Goal: Transaction & Acquisition: Download file/media

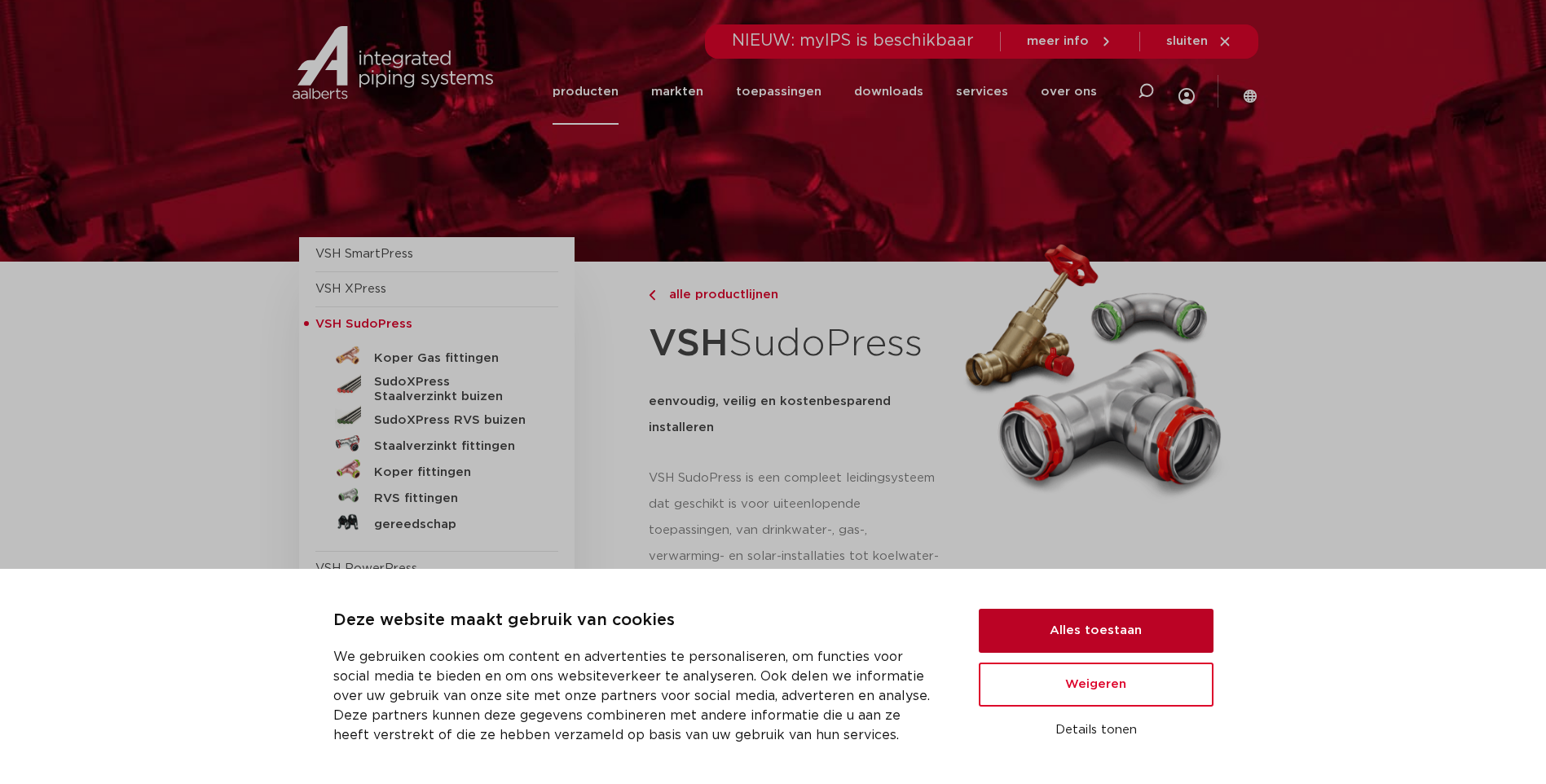
click at [1094, 624] on button "Alles toestaan" at bounding box center [1096, 631] width 235 height 44
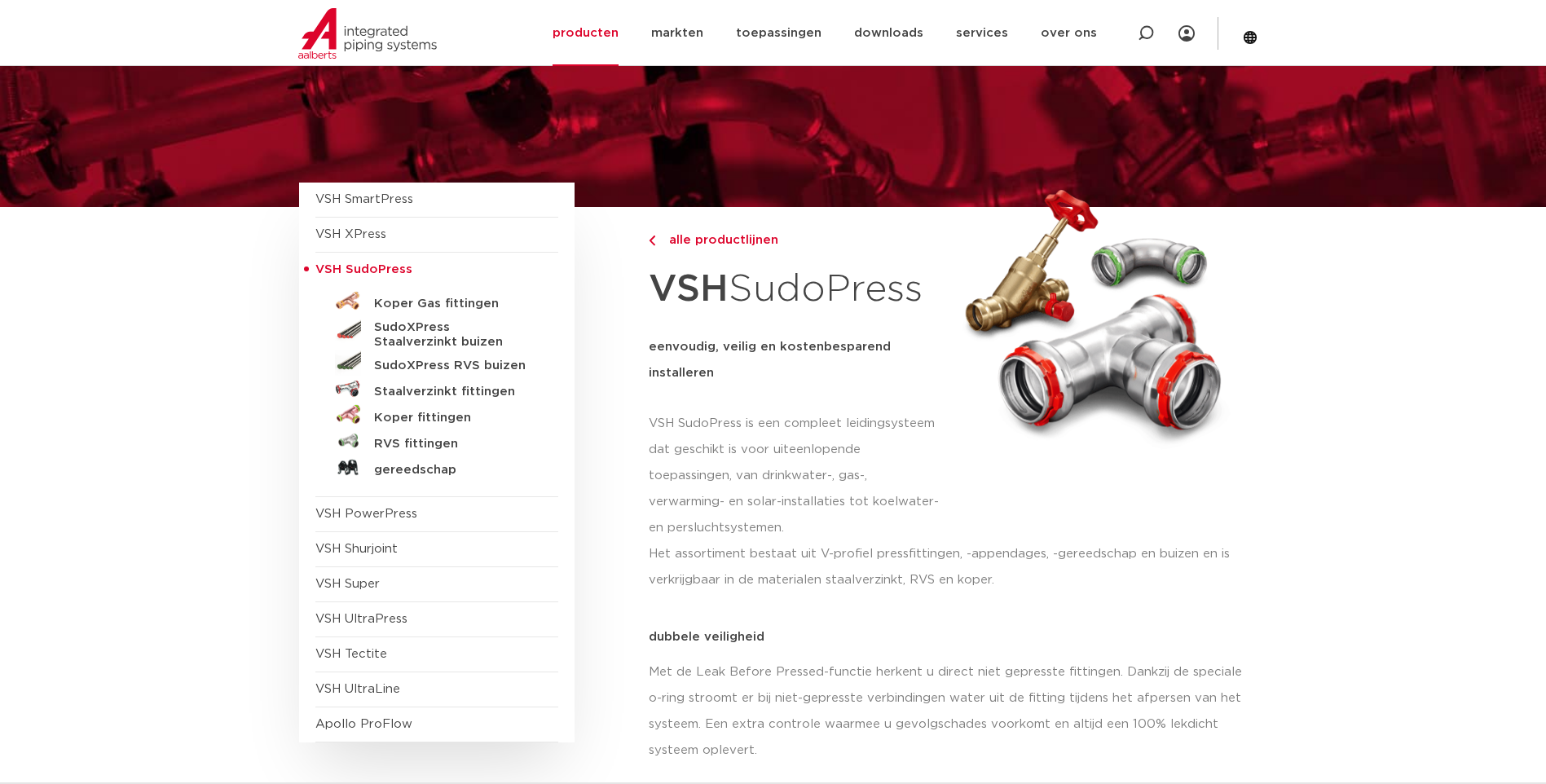
scroll to position [82, 0]
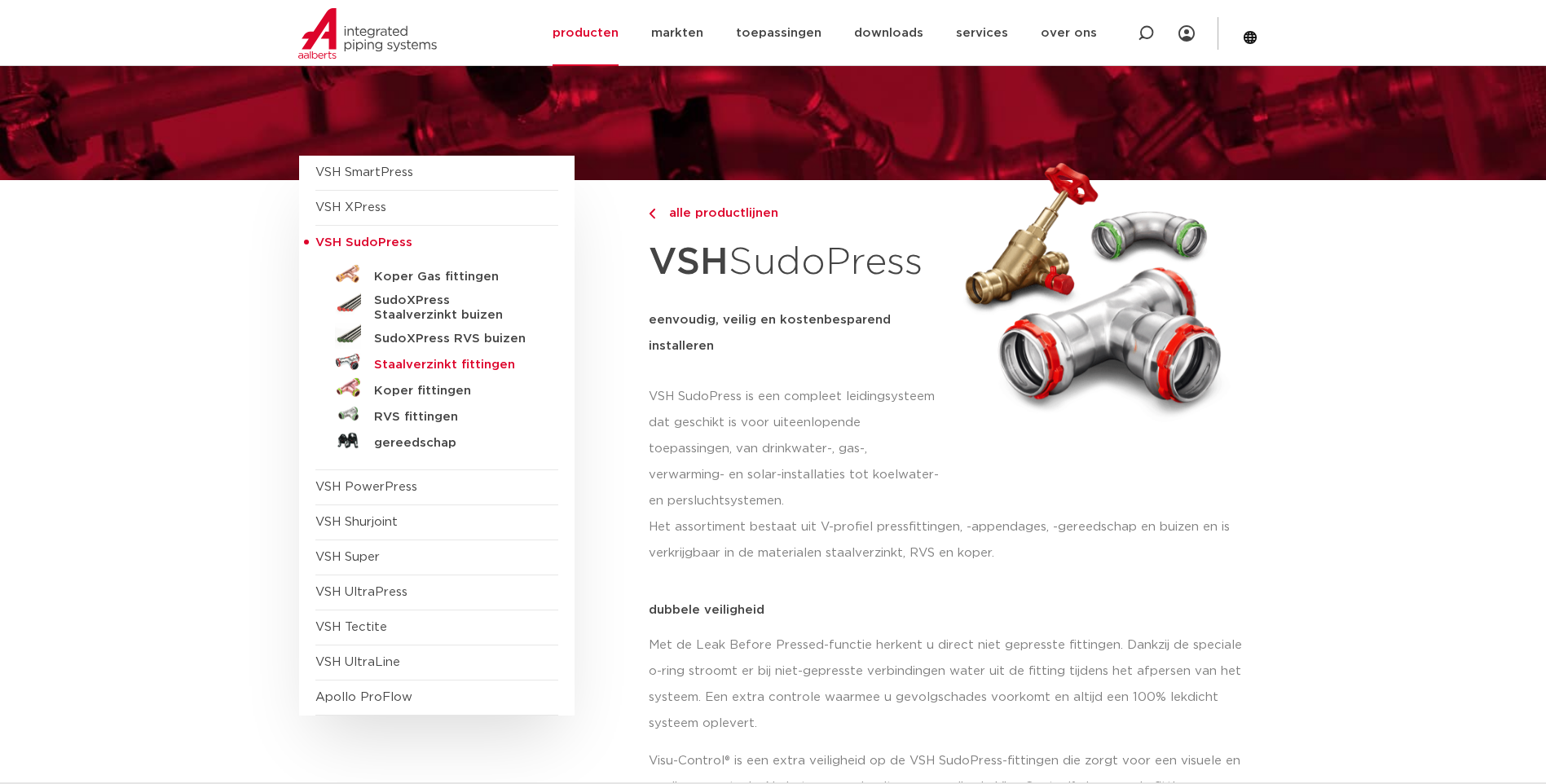
click at [459, 361] on h5 "Staalverzinkt fittingen" at bounding box center [455, 365] width 161 height 15
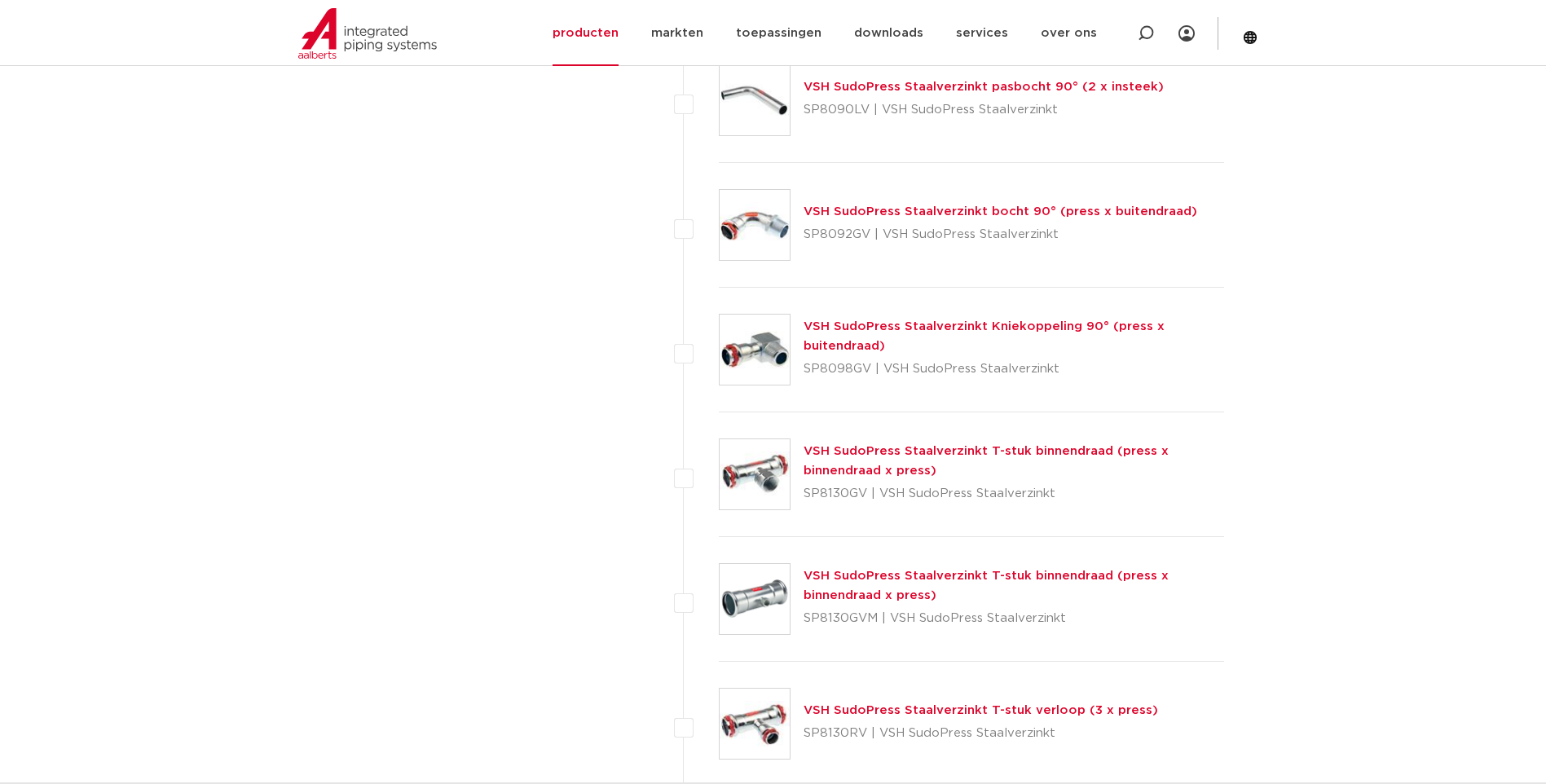
scroll to position [1711, 0]
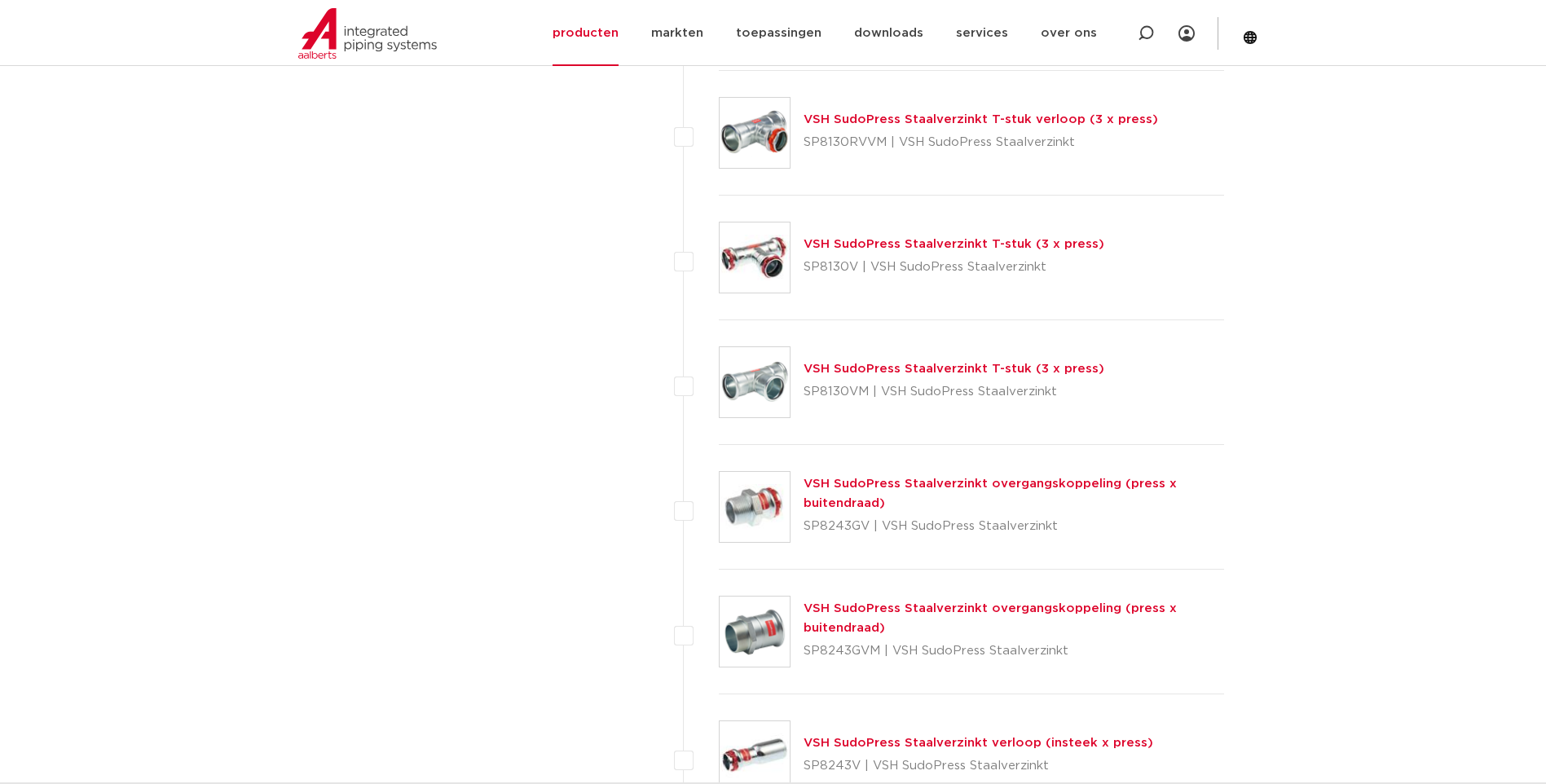
click at [1212, 464] on div "VSH SudoPress Staalverzinkt overgangskoppeling (press x buitendraad) SP8243GV |…" at bounding box center [971, 507] width 506 height 125
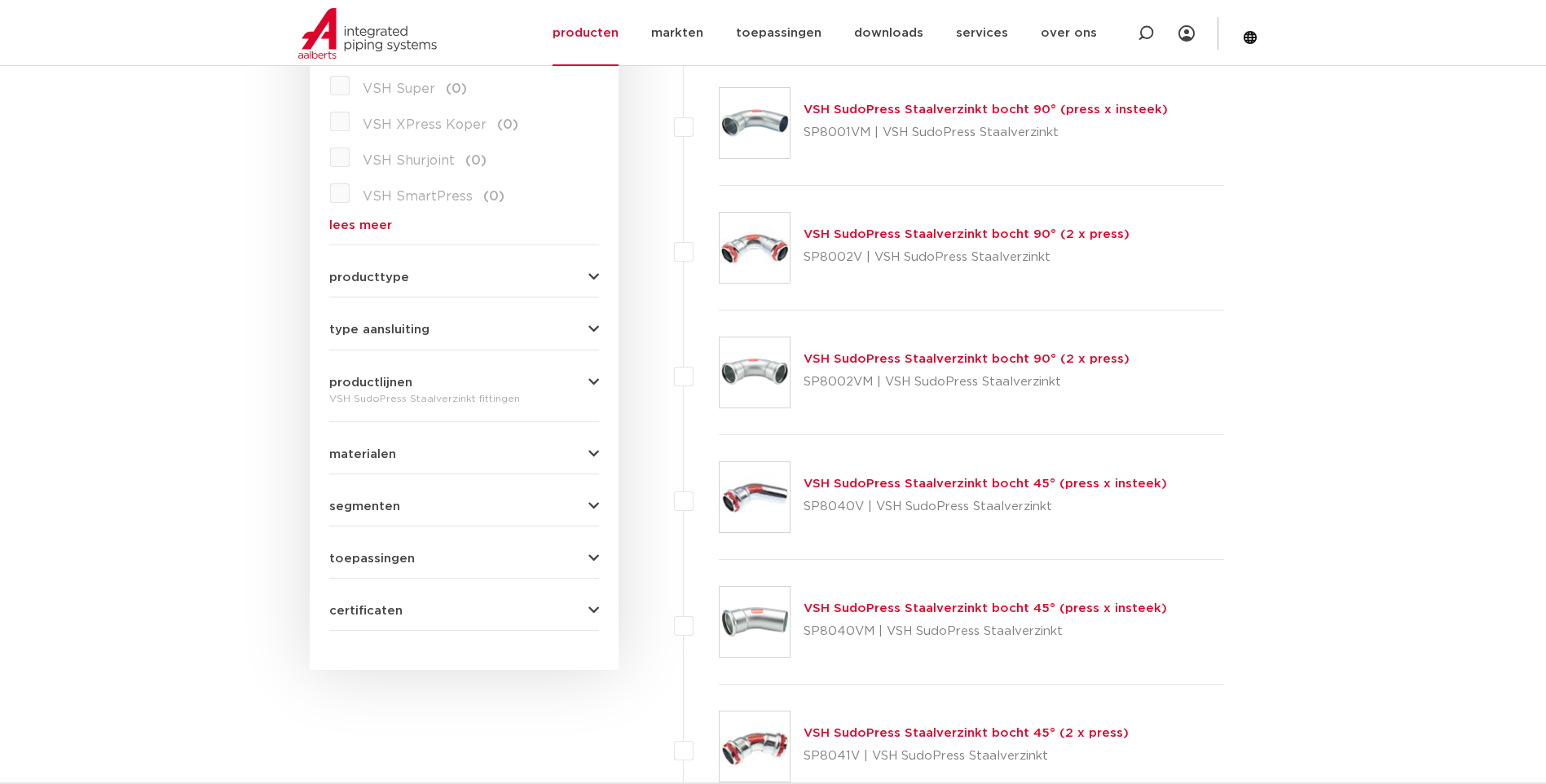
scroll to position [571, 0]
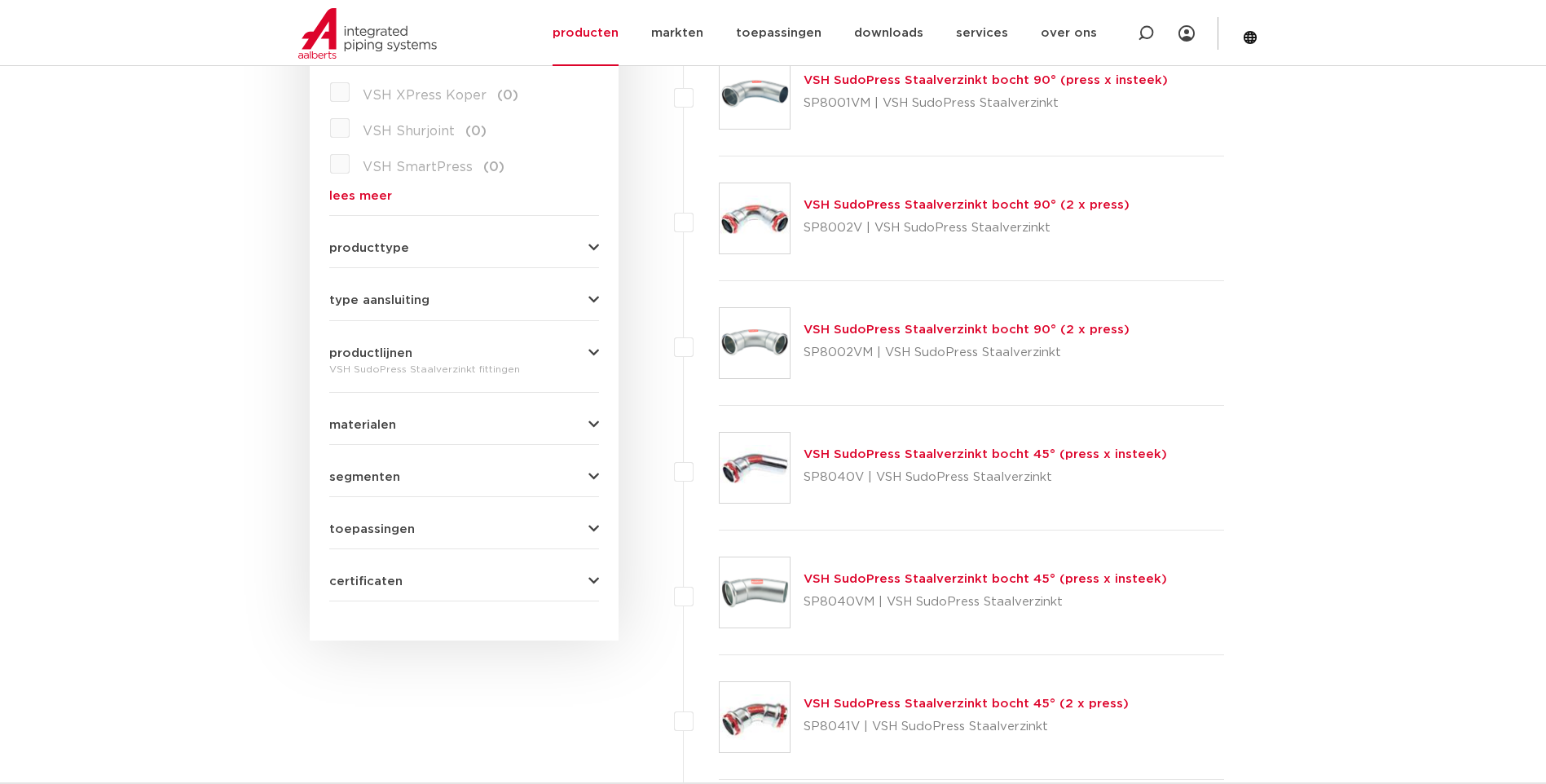
click at [370, 582] on span "certificaten" at bounding box center [366, 581] width 74 height 12
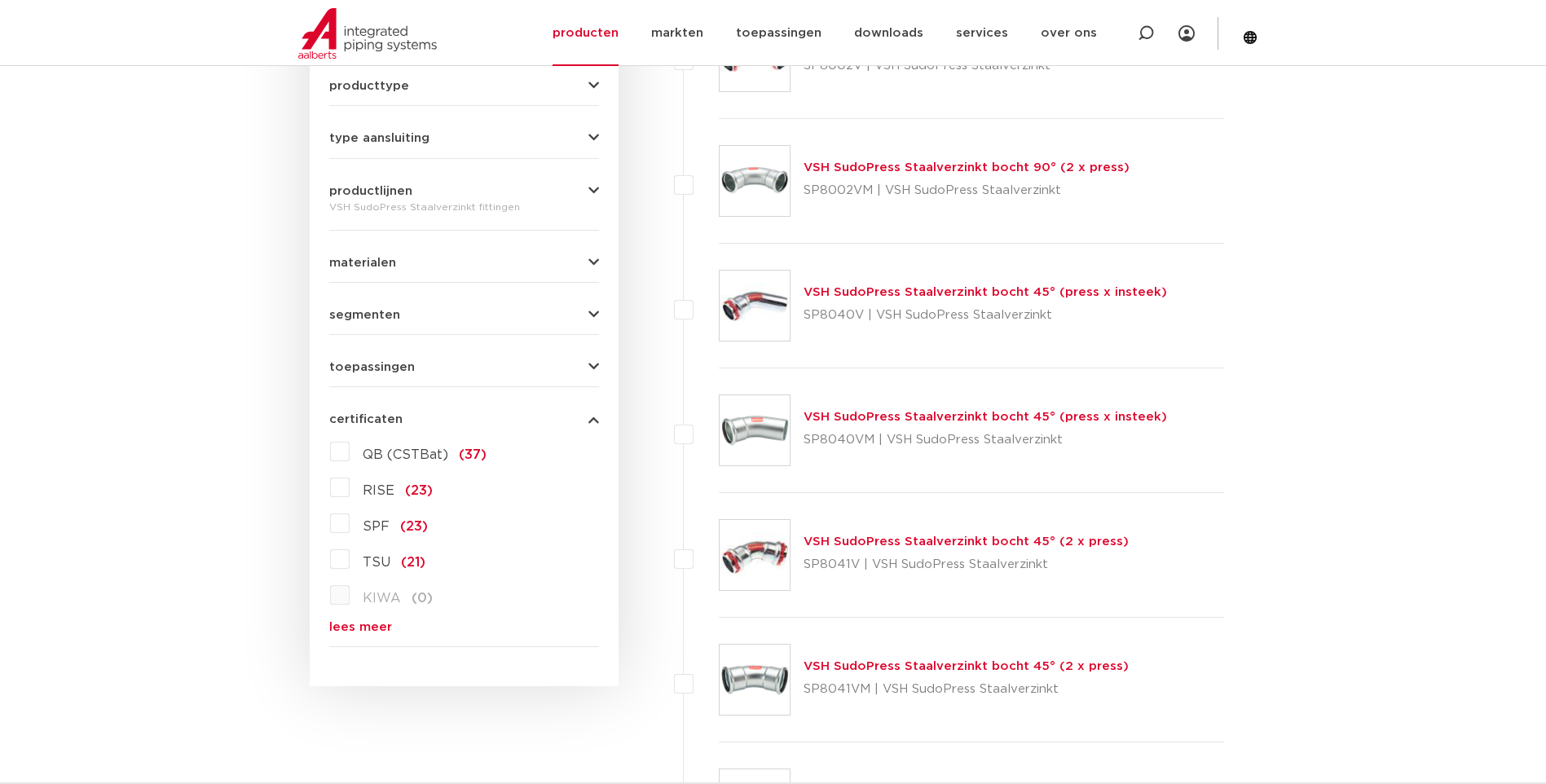
scroll to position [733, 0]
click at [341, 624] on link "lees meer" at bounding box center [464, 626] width 270 height 12
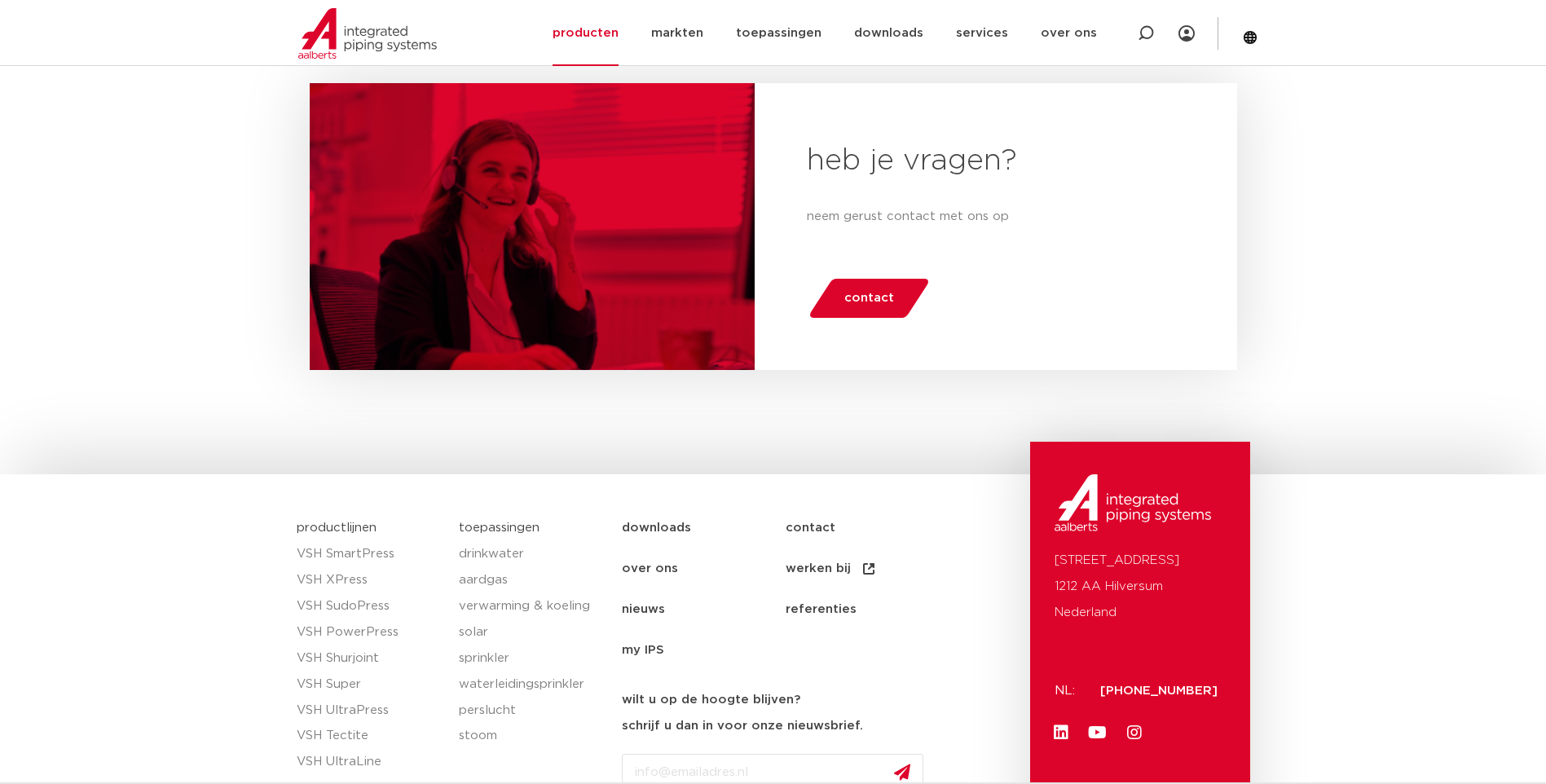
scroll to position [5215, 0]
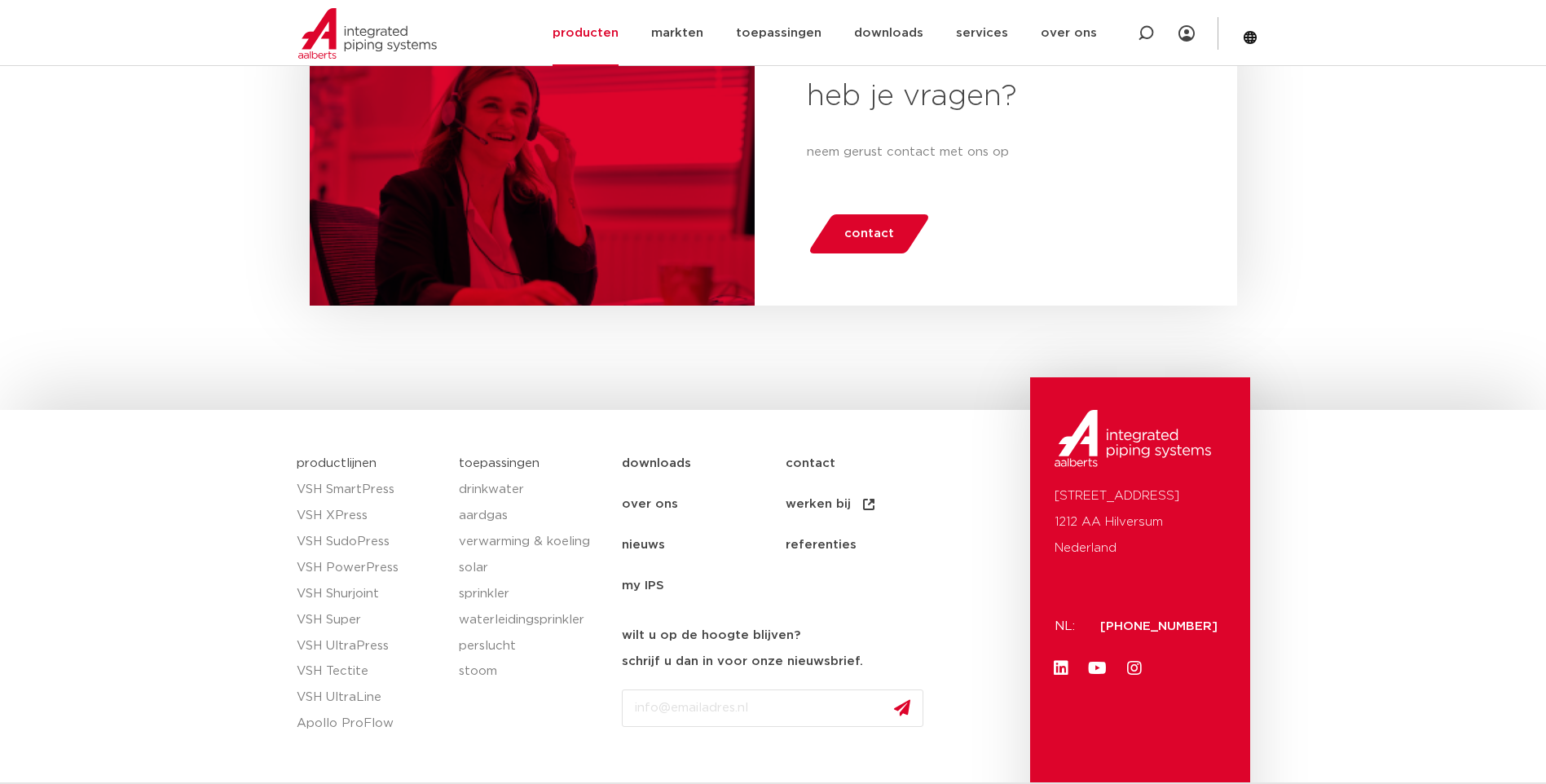
click at [661, 458] on link "downloads" at bounding box center [704, 464] width 164 height 41
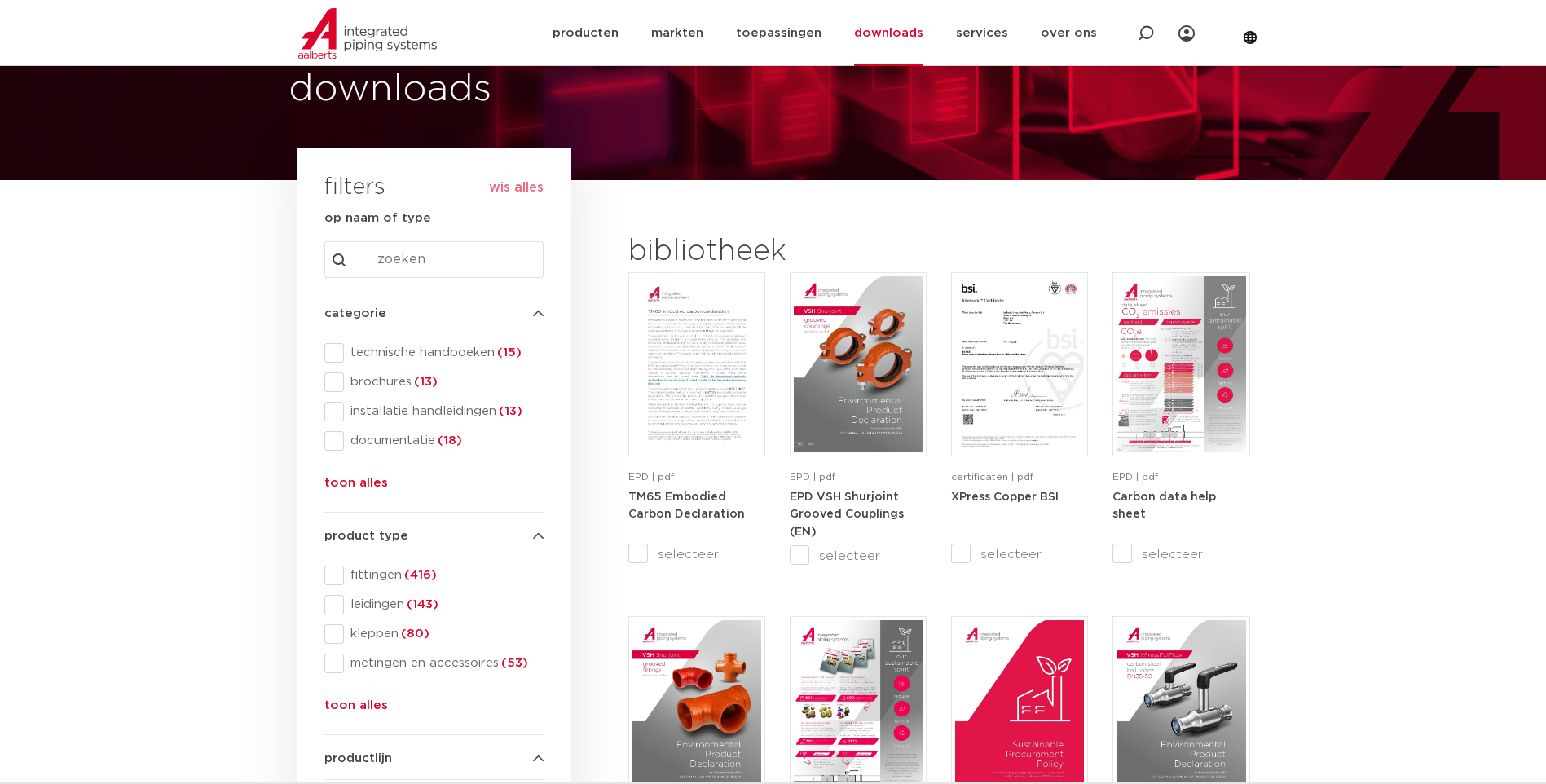
scroll to position [82, 0]
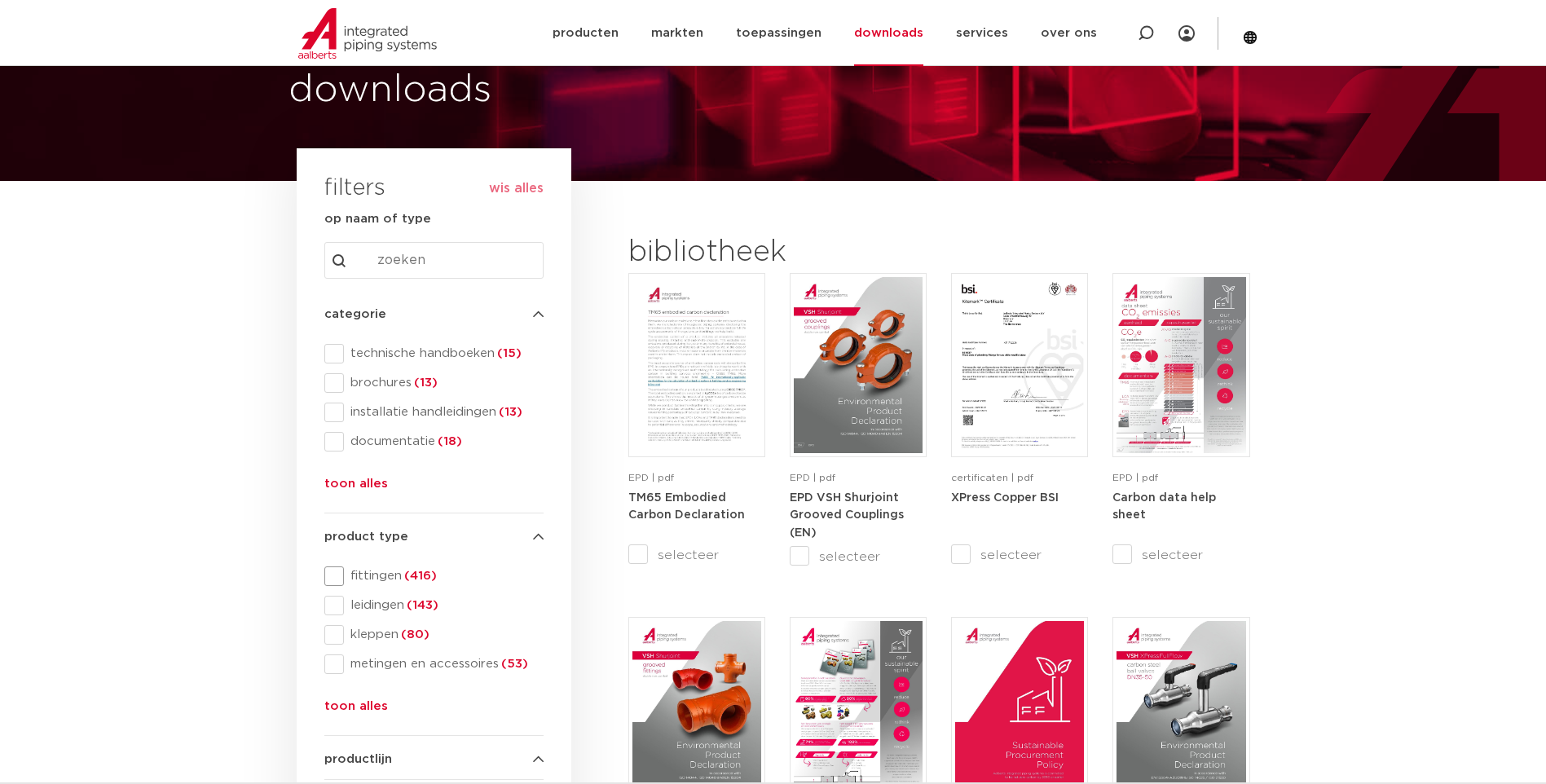
click at [341, 576] on span at bounding box center [334, 576] width 20 height 20
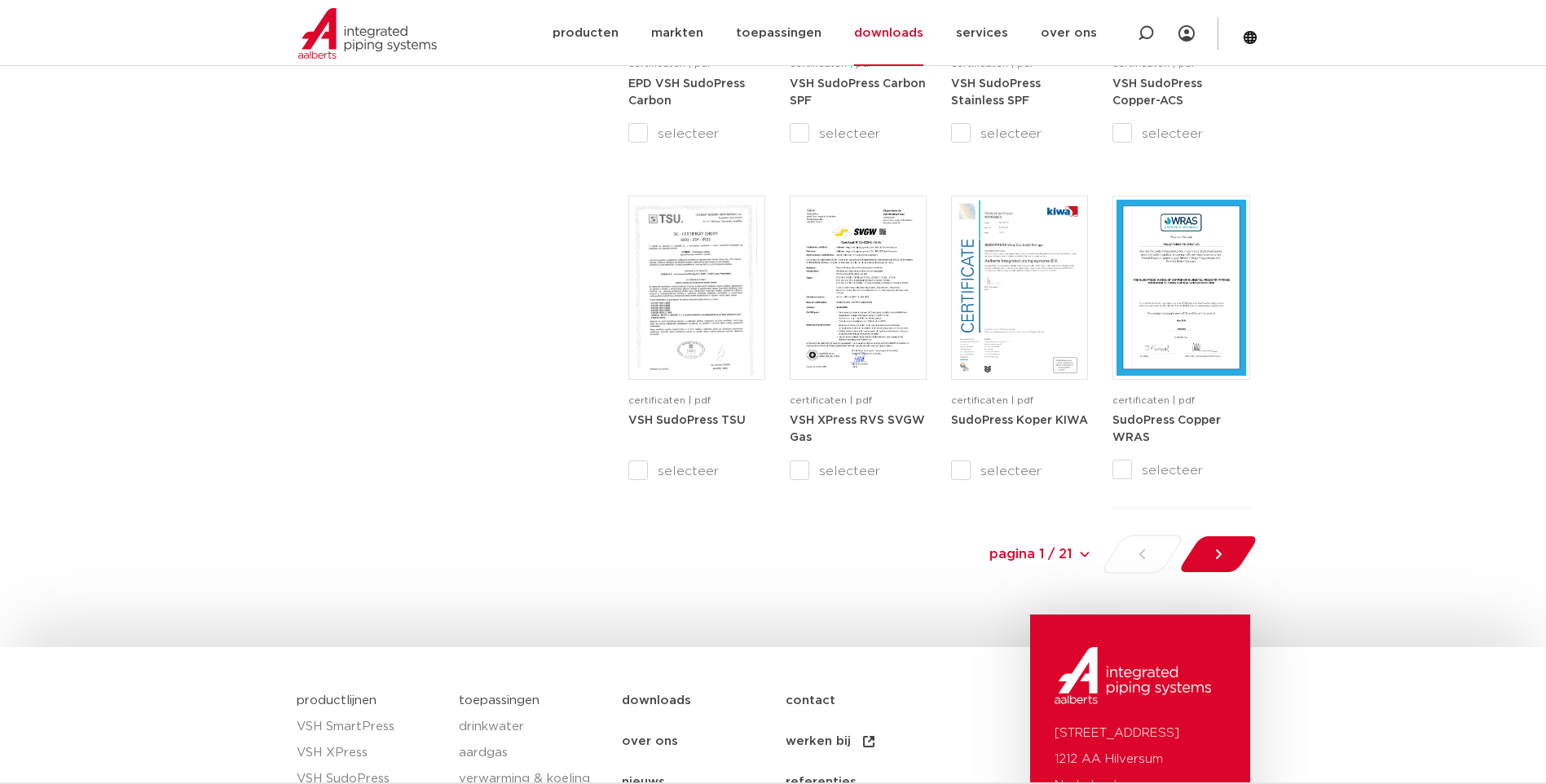
scroll to position [1548, 0]
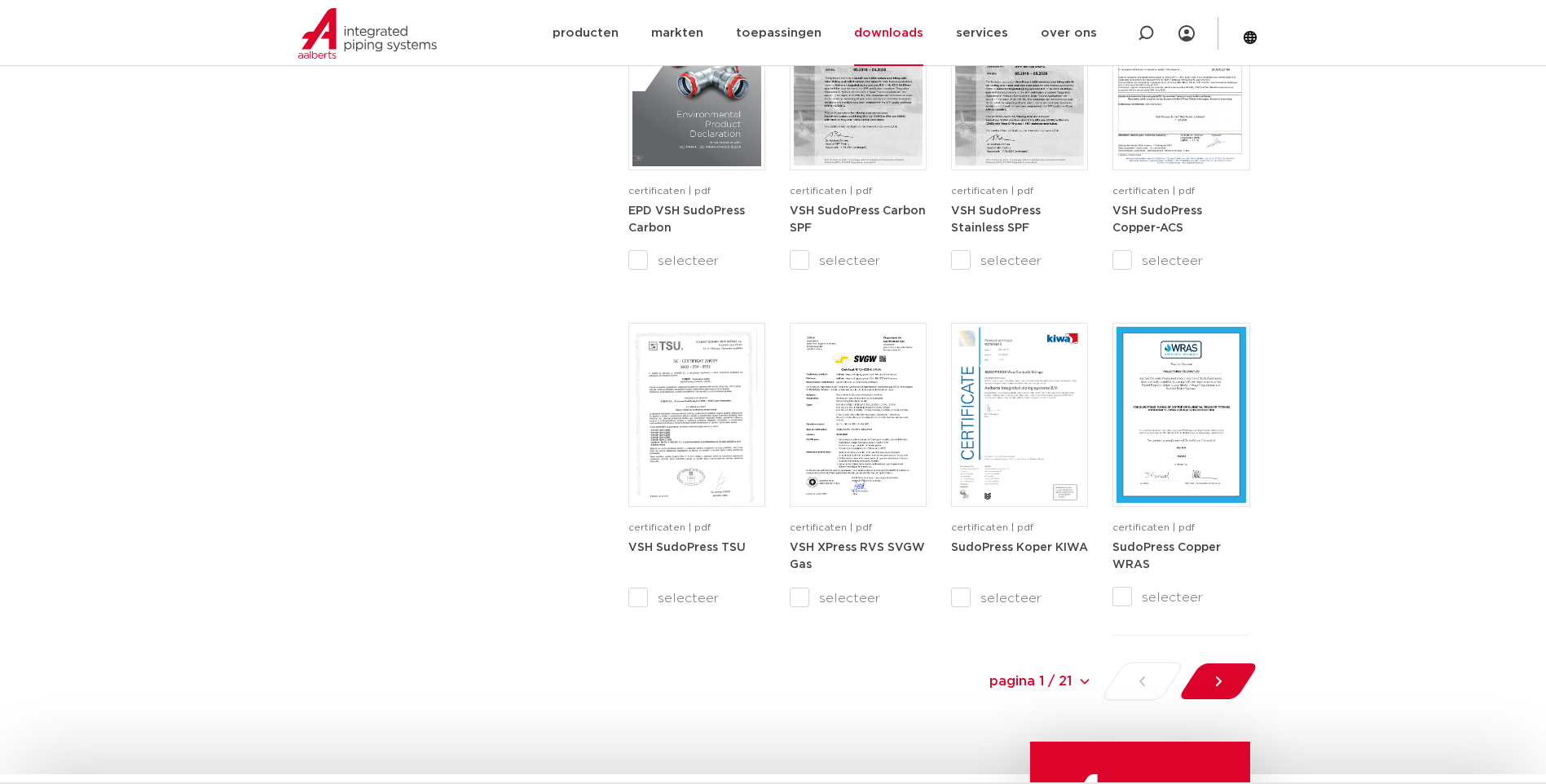
click at [1225, 670] on div at bounding box center [1217, 681] width 89 height 39
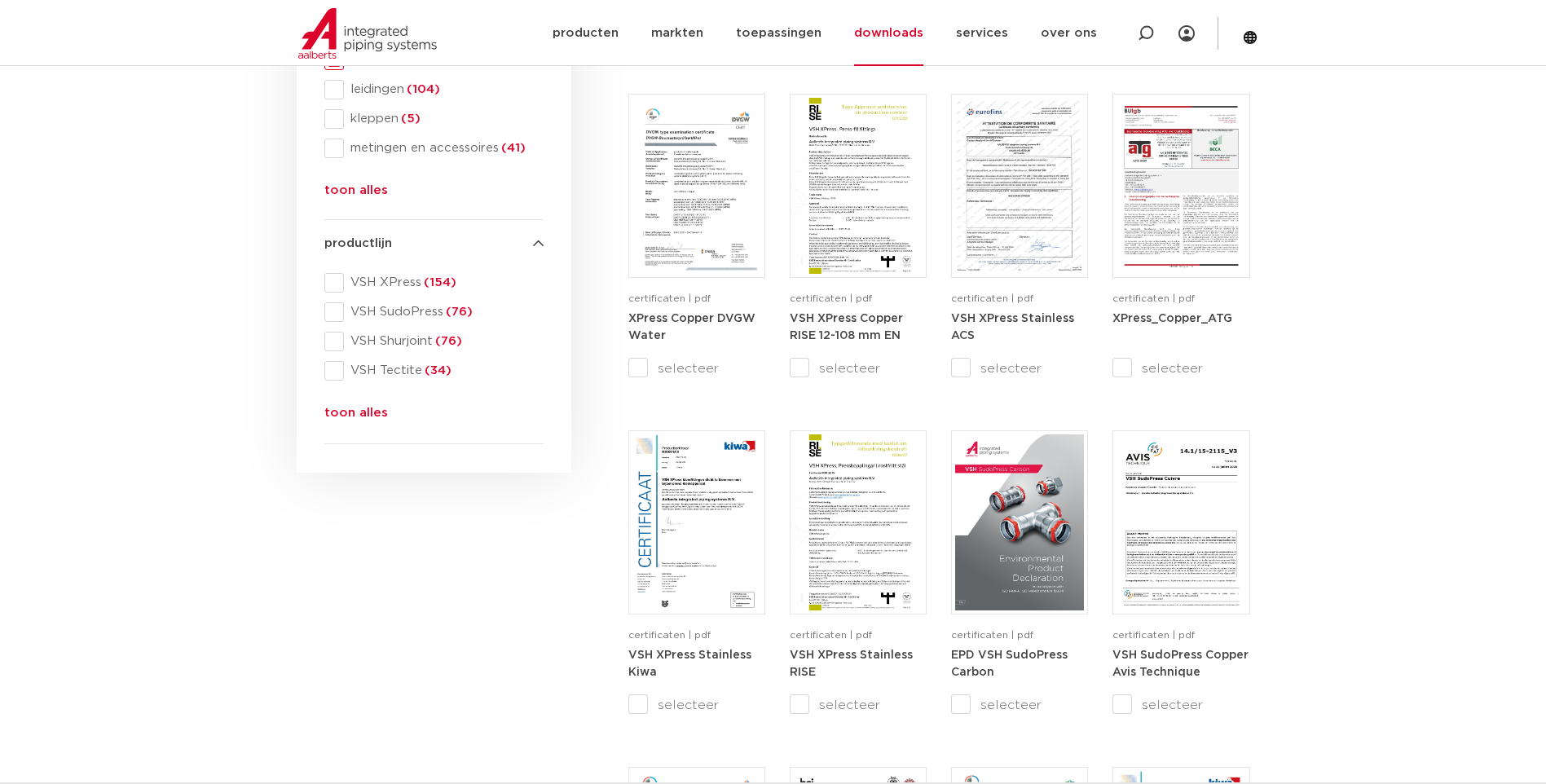
scroll to position [599, 0]
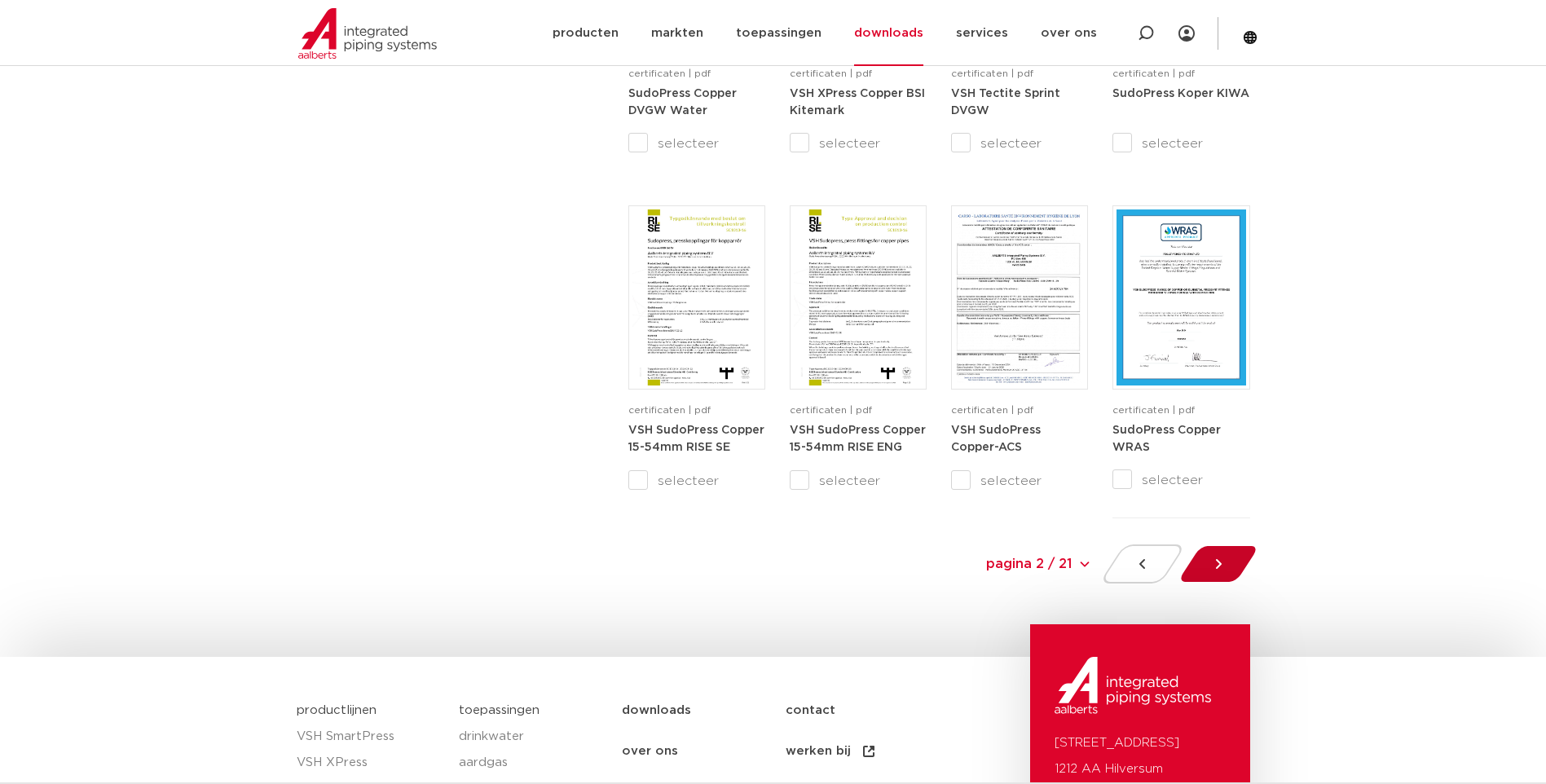
click at [1223, 555] on div at bounding box center [1217, 564] width 89 height 39
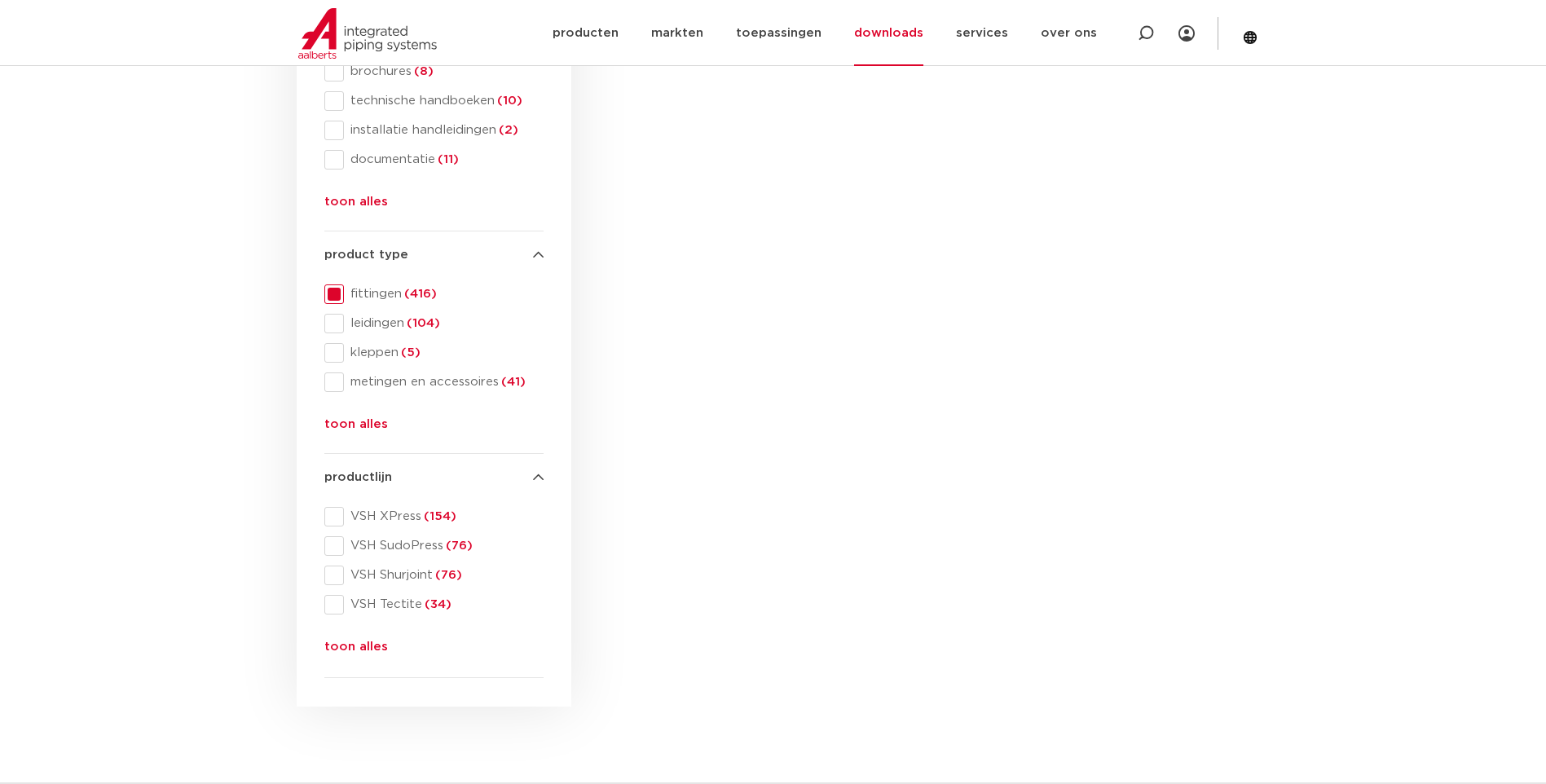
scroll to position [355, 0]
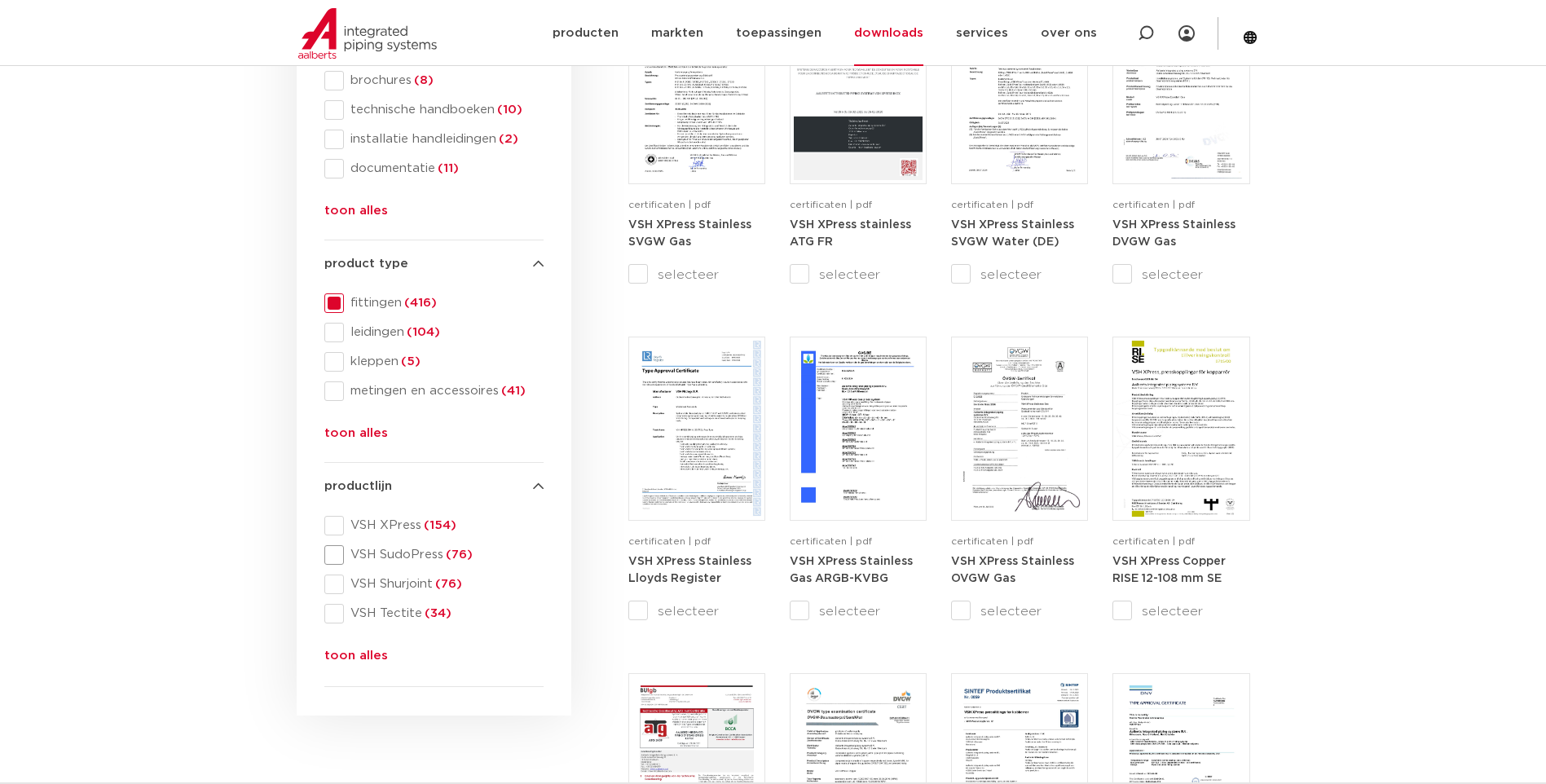
click at [333, 553] on span at bounding box center [334, 555] width 20 height 20
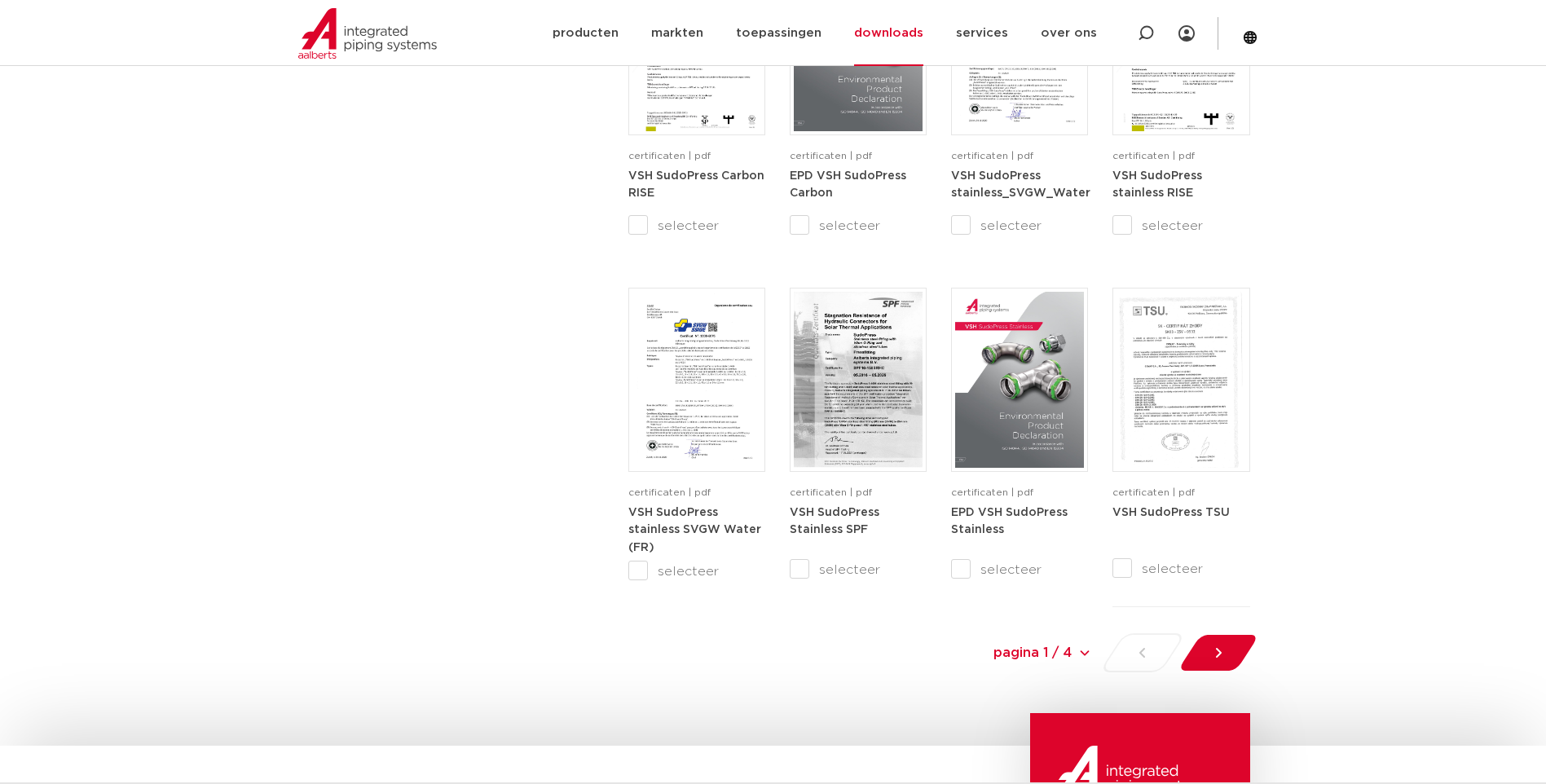
scroll to position [1413, 0]
click at [1221, 659] on icon at bounding box center [1218, 652] width 16 height 16
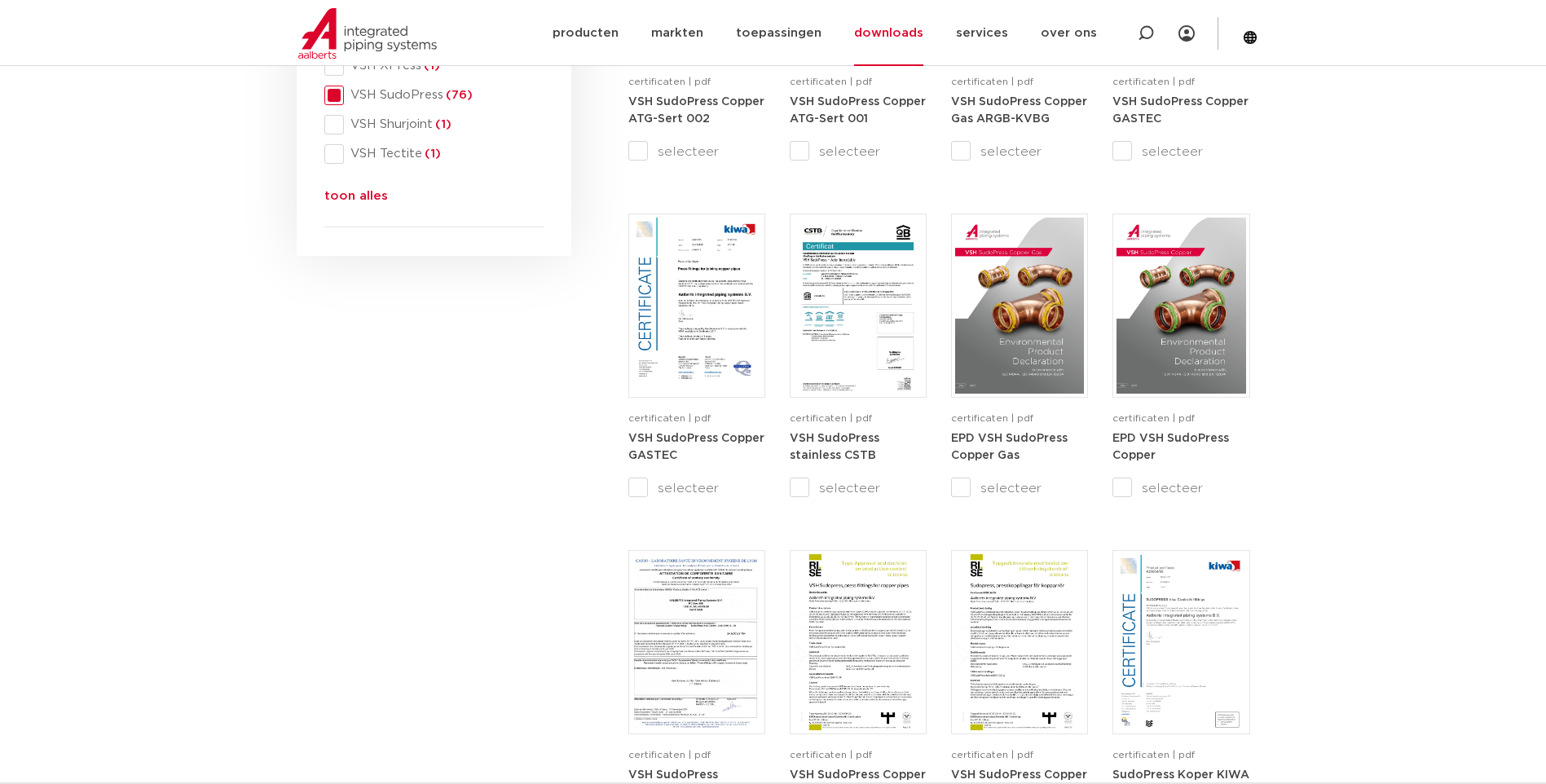
scroll to position [844, 0]
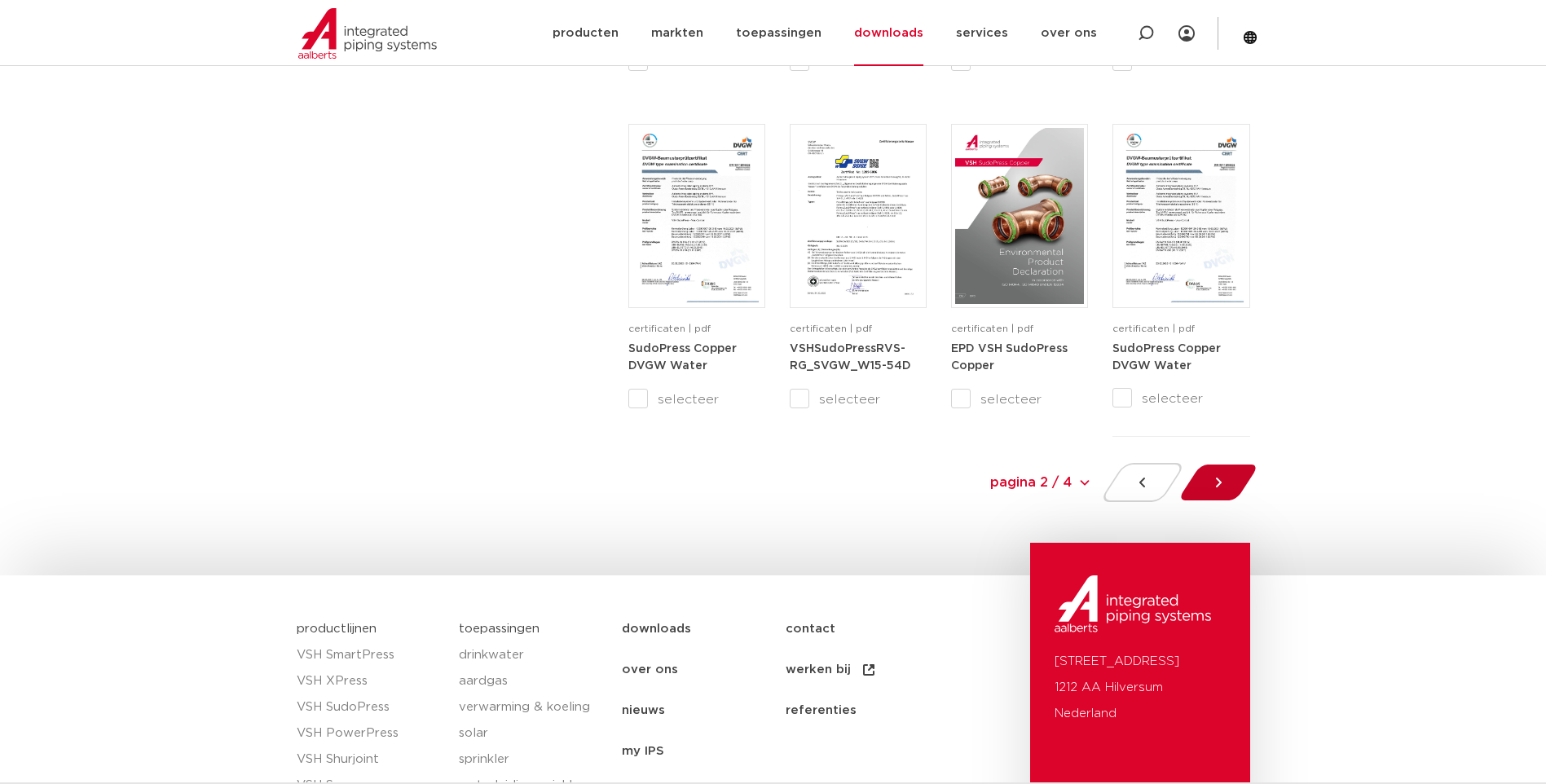
click at [1238, 477] on div at bounding box center [1217, 482] width 89 height 39
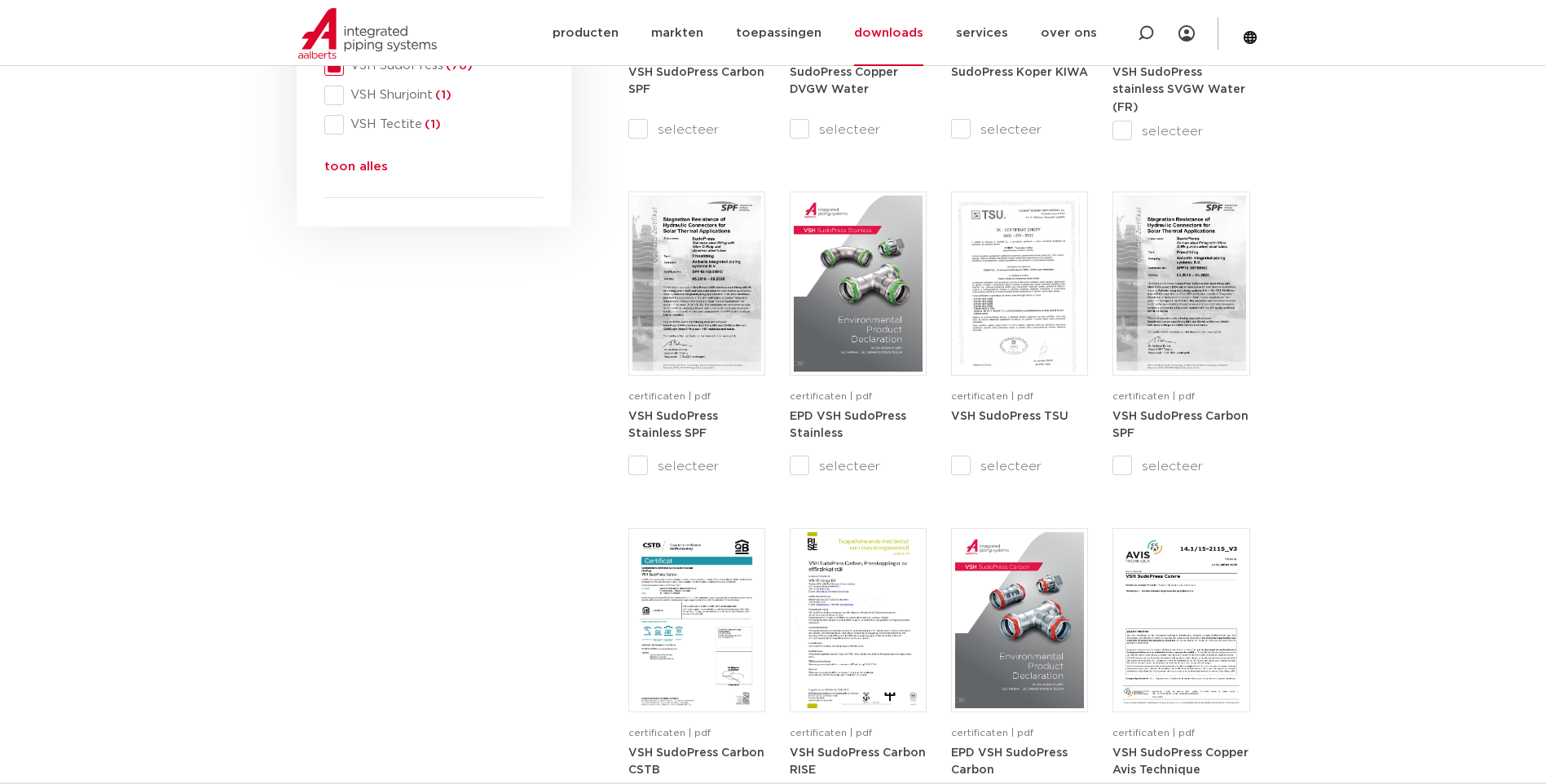
scroll to position [925, 0]
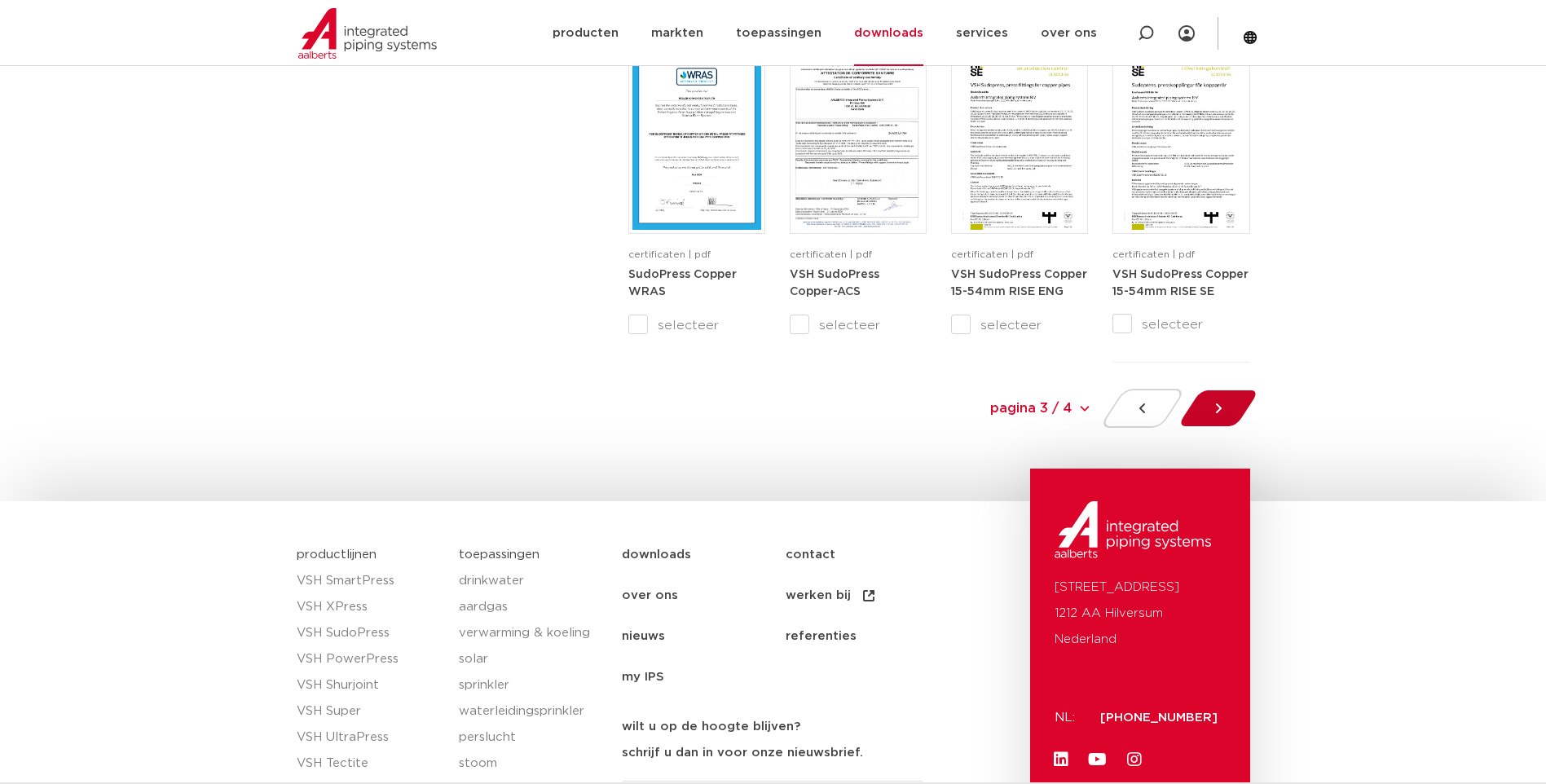
click at [1230, 410] on div at bounding box center [1217, 408] width 89 height 39
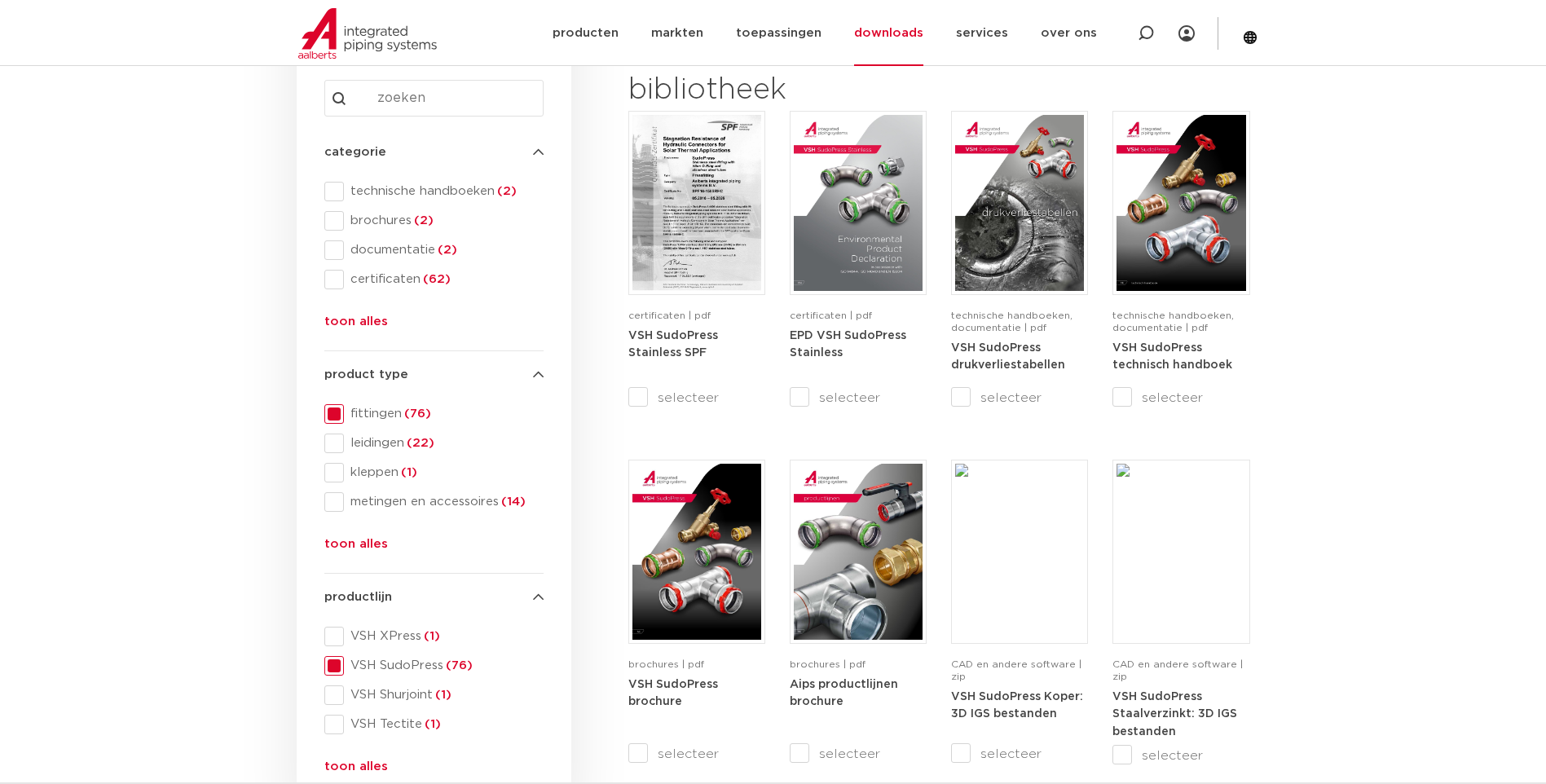
scroll to position [273, 0]
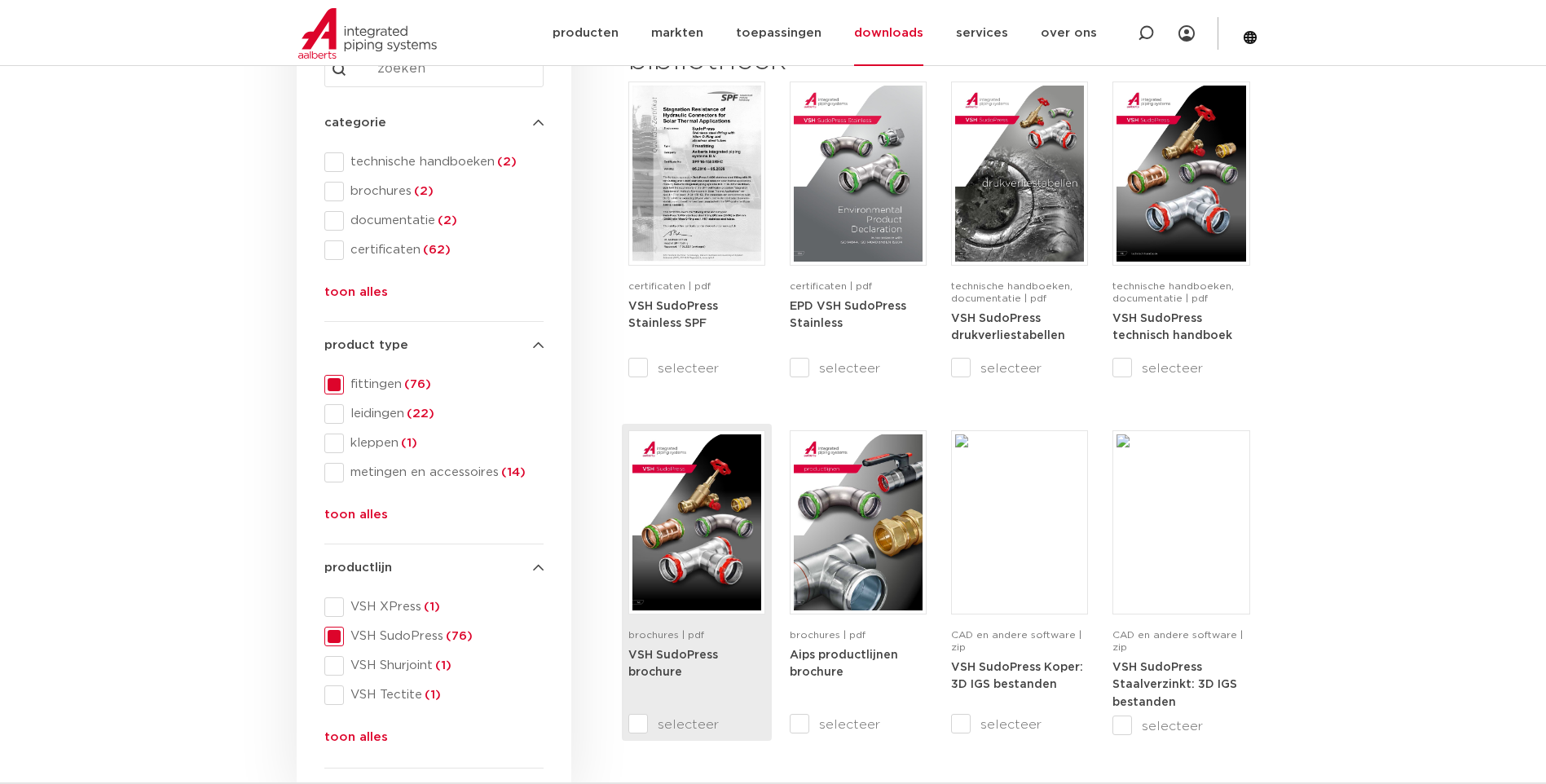
click at [692, 509] on img at bounding box center [696, 522] width 128 height 176
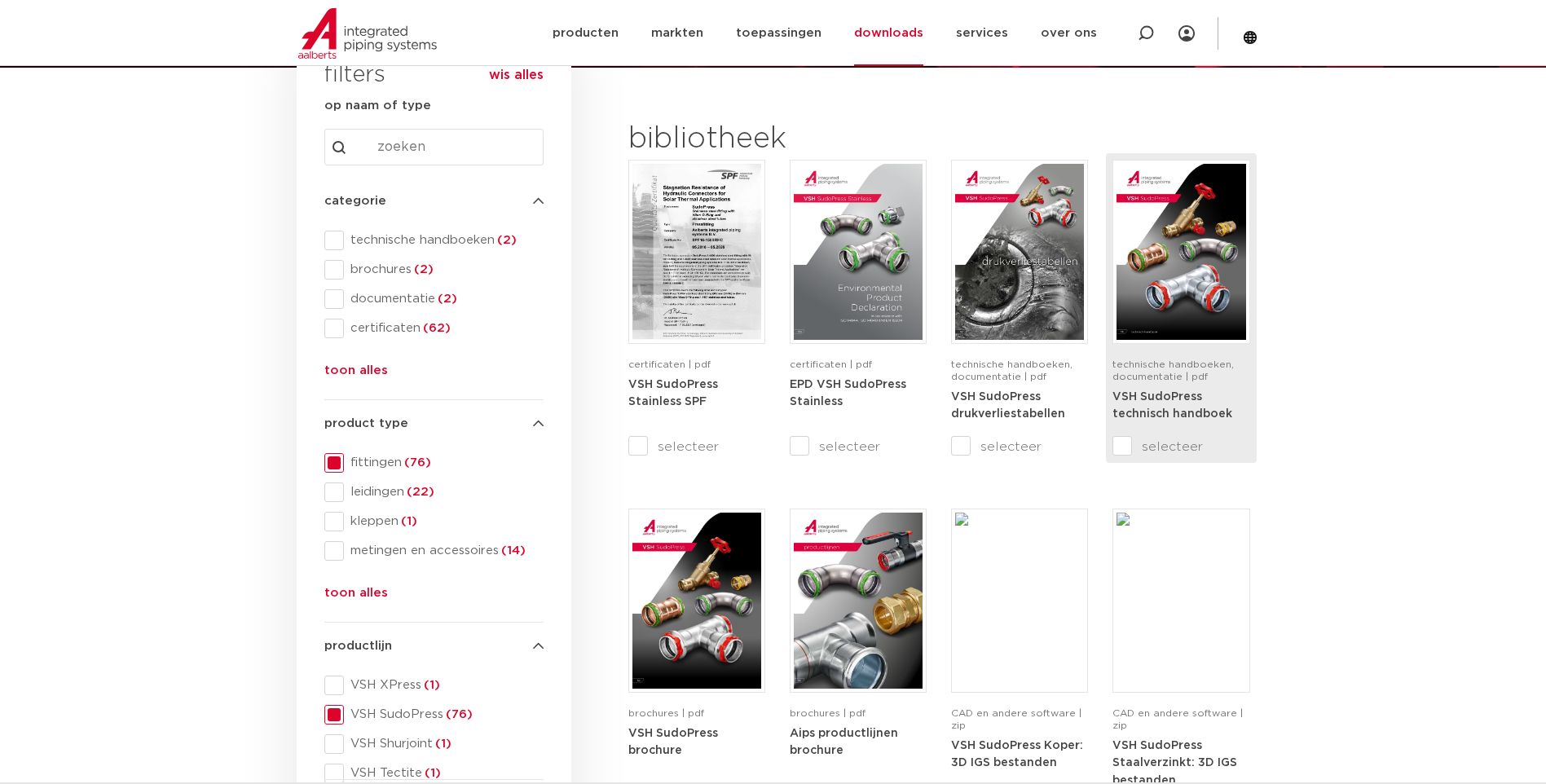
scroll to position [191, 0]
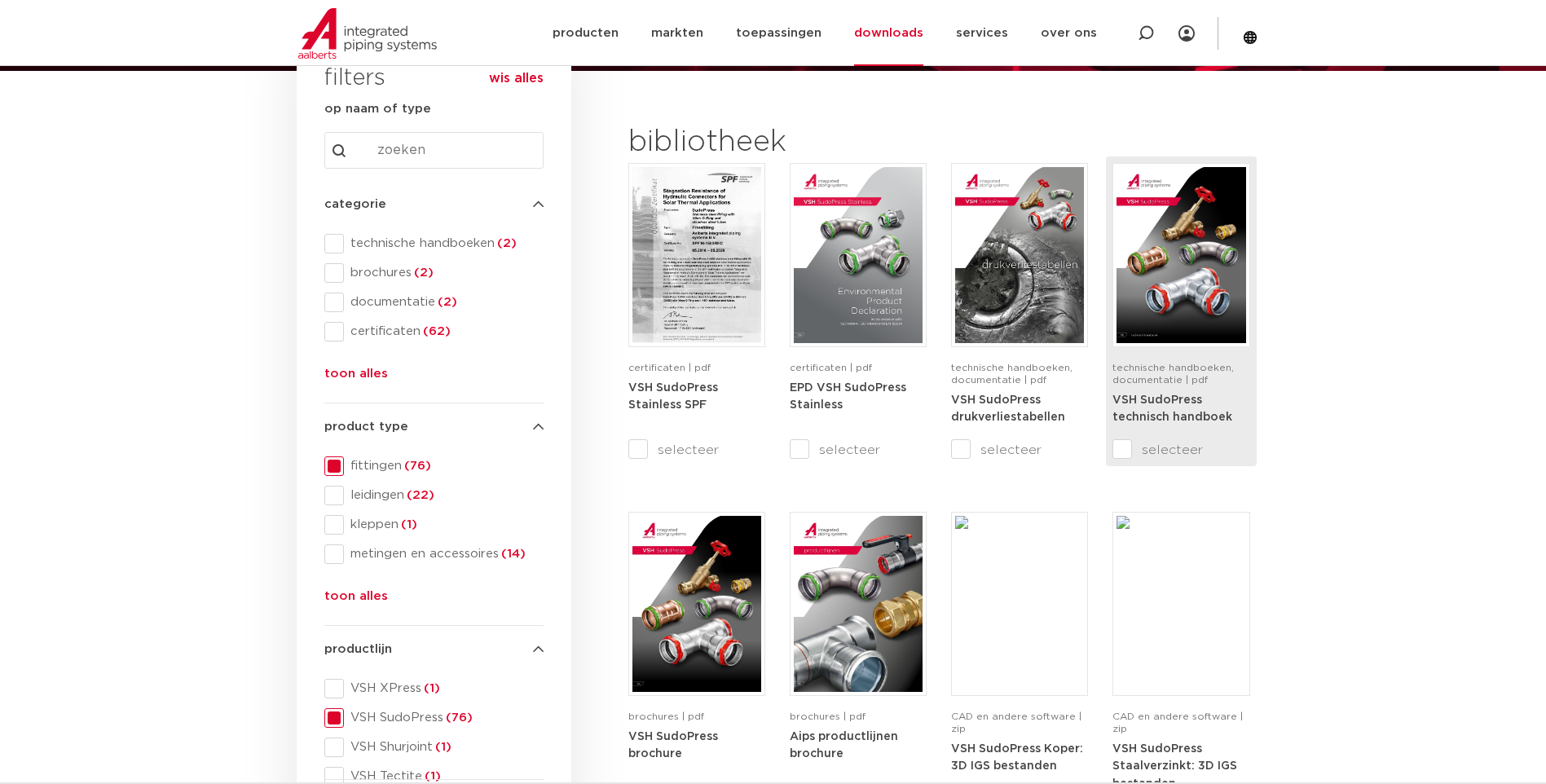
click at [1185, 254] on img at bounding box center [1181, 254] width 128 height 176
